Goal: Find contact information: Obtain details needed to contact an individual or organization

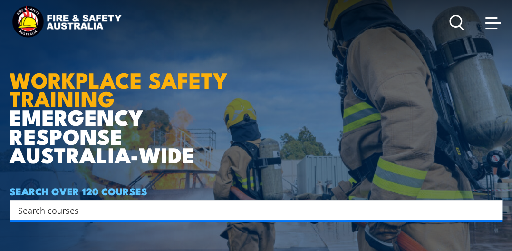
click at [489, 23] on span at bounding box center [493, 22] width 15 height 1
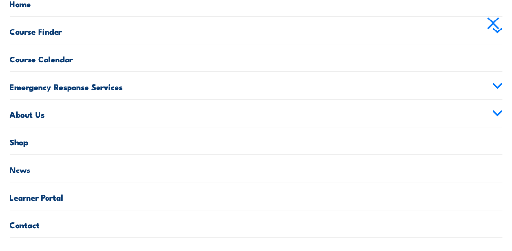
scroll to position [47, 0]
click at [103, 223] on link "Contact" at bounding box center [256, 223] width 493 height 27
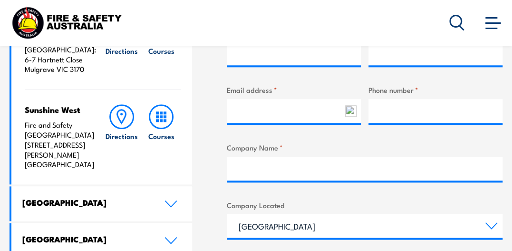
scroll to position [428, 0]
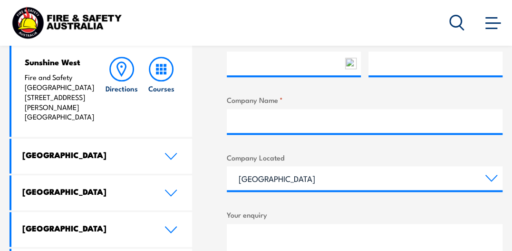
click at [174, 152] on icon at bounding box center [171, 156] width 13 height 8
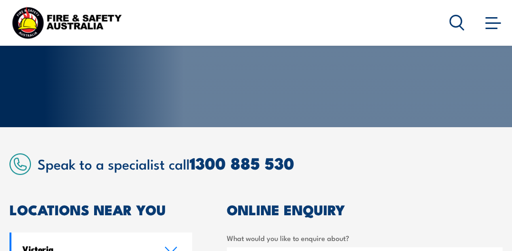
scroll to position [0, 0]
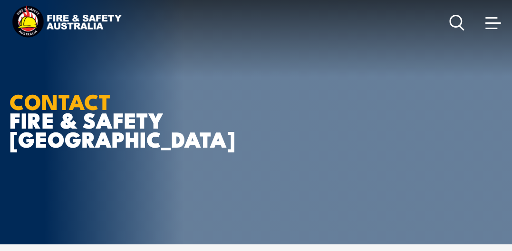
click at [494, 23] on span at bounding box center [493, 22] width 15 height 1
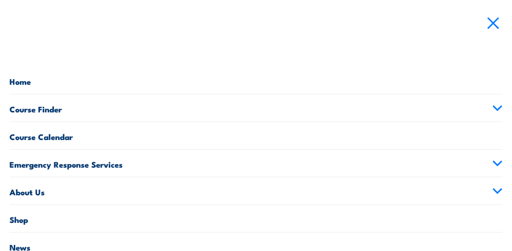
click at [23, 85] on link "Home" at bounding box center [256, 80] width 493 height 27
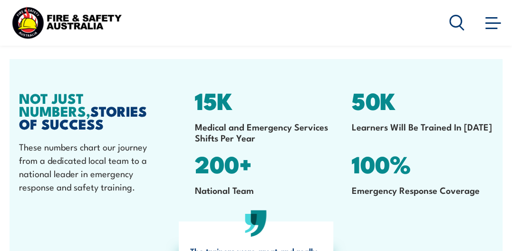
scroll to position [1330, 0]
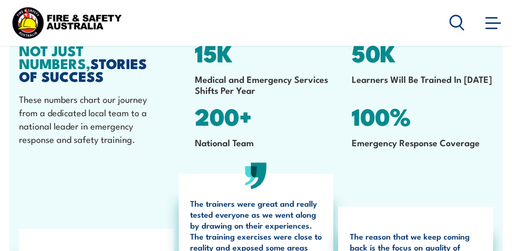
click at [452, 21] on icon at bounding box center [457, 23] width 15 height 16
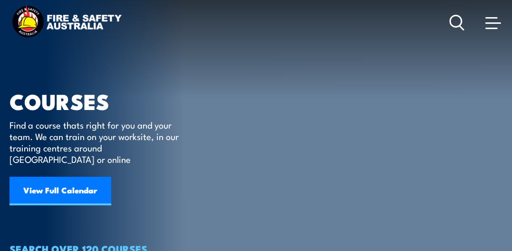
click at [453, 23] on icon at bounding box center [457, 23] width 15 height 16
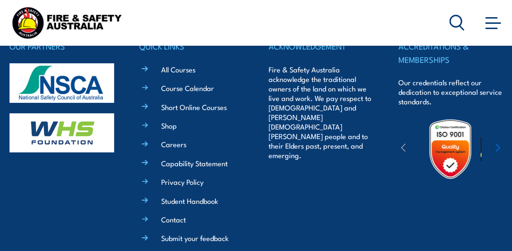
scroll to position [10523, 0]
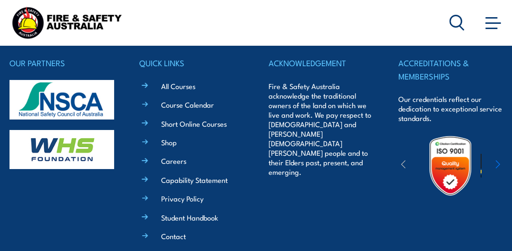
click at [184, 231] on link "Contact" at bounding box center [173, 236] width 25 height 10
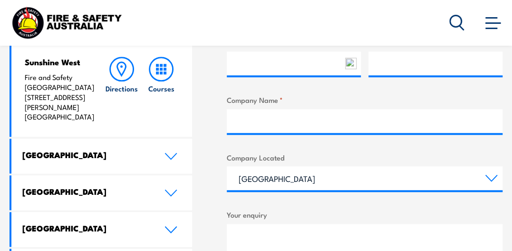
scroll to position [475, 0]
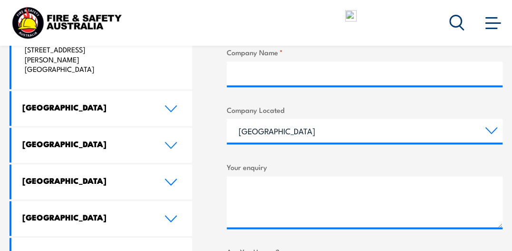
click at [169, 105] on icon at bounding box center [171, 109] width 13 height 8
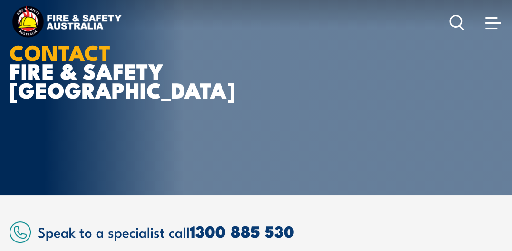
scroll to position [0, 0]
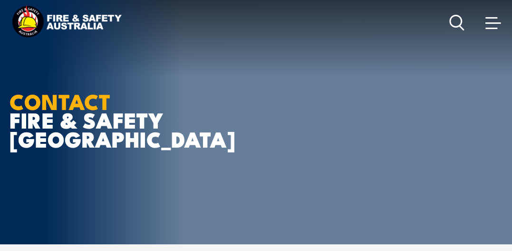
click at [166, 12] on div "Courses Course Calendar Emergency Response Services Services Overview Emergency…" at bounding box center [256, 23] width 493 height 38
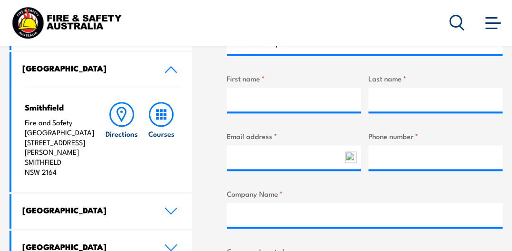
scroll to position [333, 0]
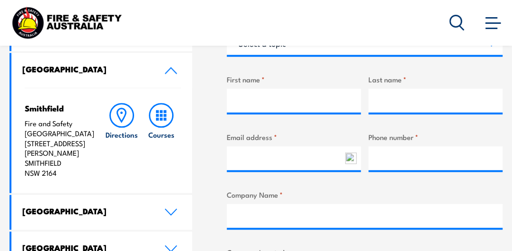
click at [121, 119] on icon at bounding box center [121, 115] width 25 height 25
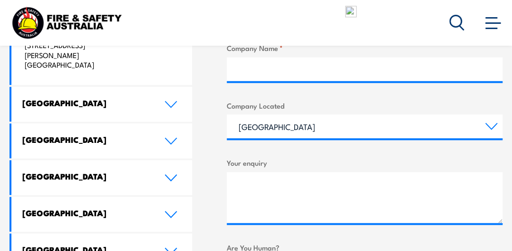
scroll to position [480, 0]
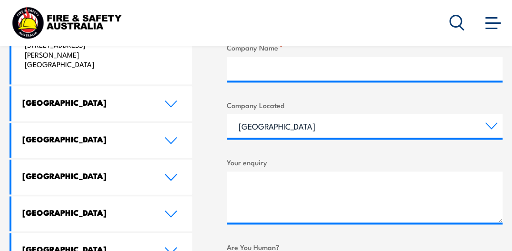
click at [167, 100] on icon at bounding box center [171, 104] width 13 height 8
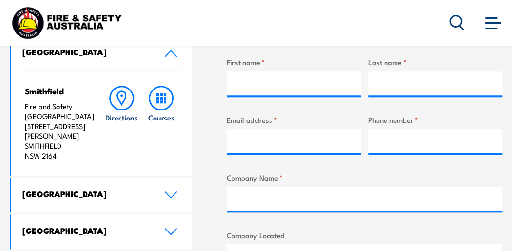
scroll to position [338, 0]
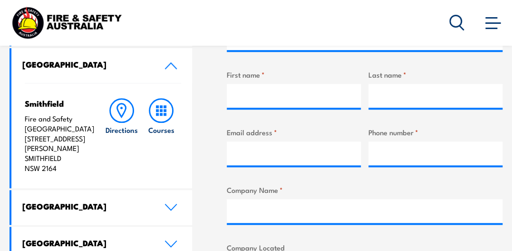
click at [157, 110] on rect at bounding box center [157, 110] width 3 height 3
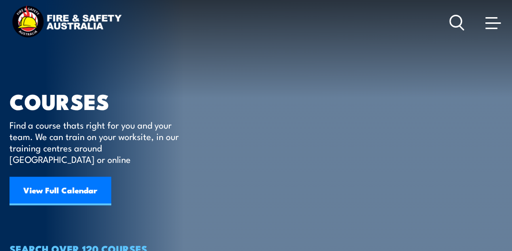
click at [492, 20] on span at bounding box center [493, 22] width 15 height 10
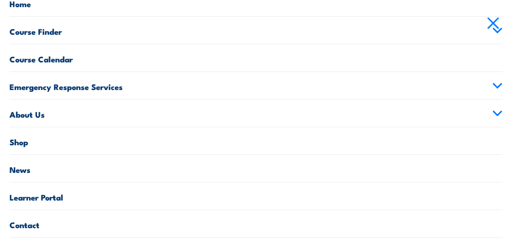
scroll to position [47, 0]
click at [51, 115] on link "About Us" at bounding box center [256, 112] width 493 height 27
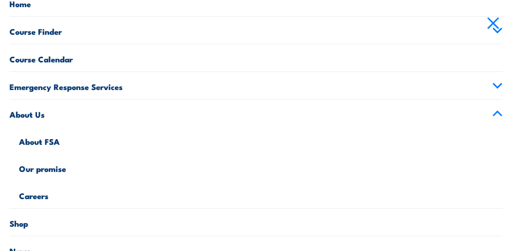
click at [37, 196] on link "Careers" at bounding box center [261, 194] width 484 height 27
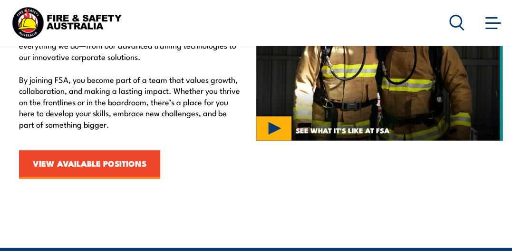
scroll to position [380, 0]
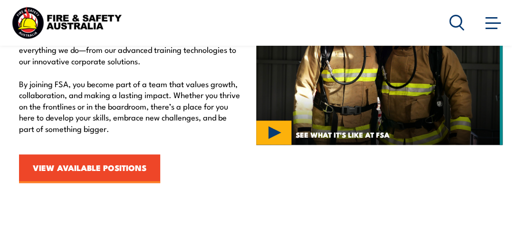
click at [74, 169] on link "VIEW AVAILABLE POSITIONS" at bounding box center [89, 168] width 141 height 29
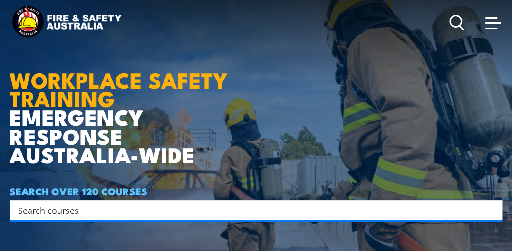
click at [452, 22] on icon at bounding box center [457, 23] width 15 height 16
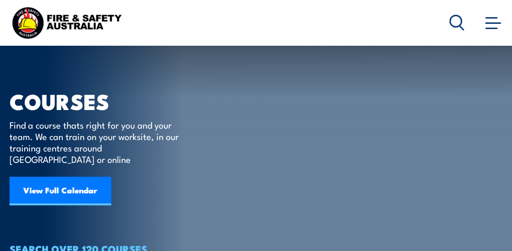
scroll to position [47, 0]
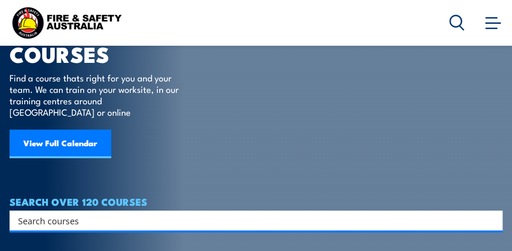
click at [488, 25] on span at bounding box center [493, 22] width 15 height 10
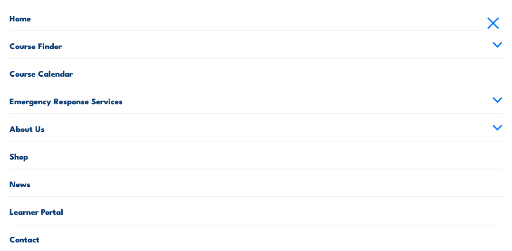
scroll to position [78, 0]
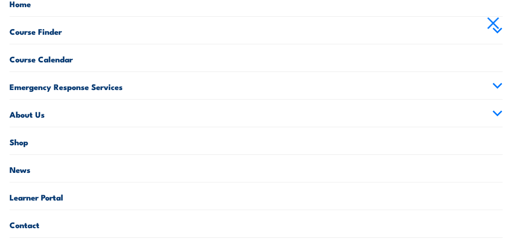
click at [49, 224] on link "Contact" at bounding box center [256, 223] width 493 height 27
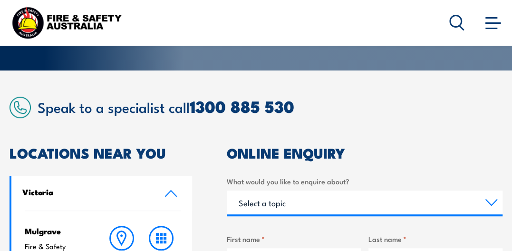
scroll to position [190, 0]
